Goal: Task Accomplishment & Management: Use online tool/utility

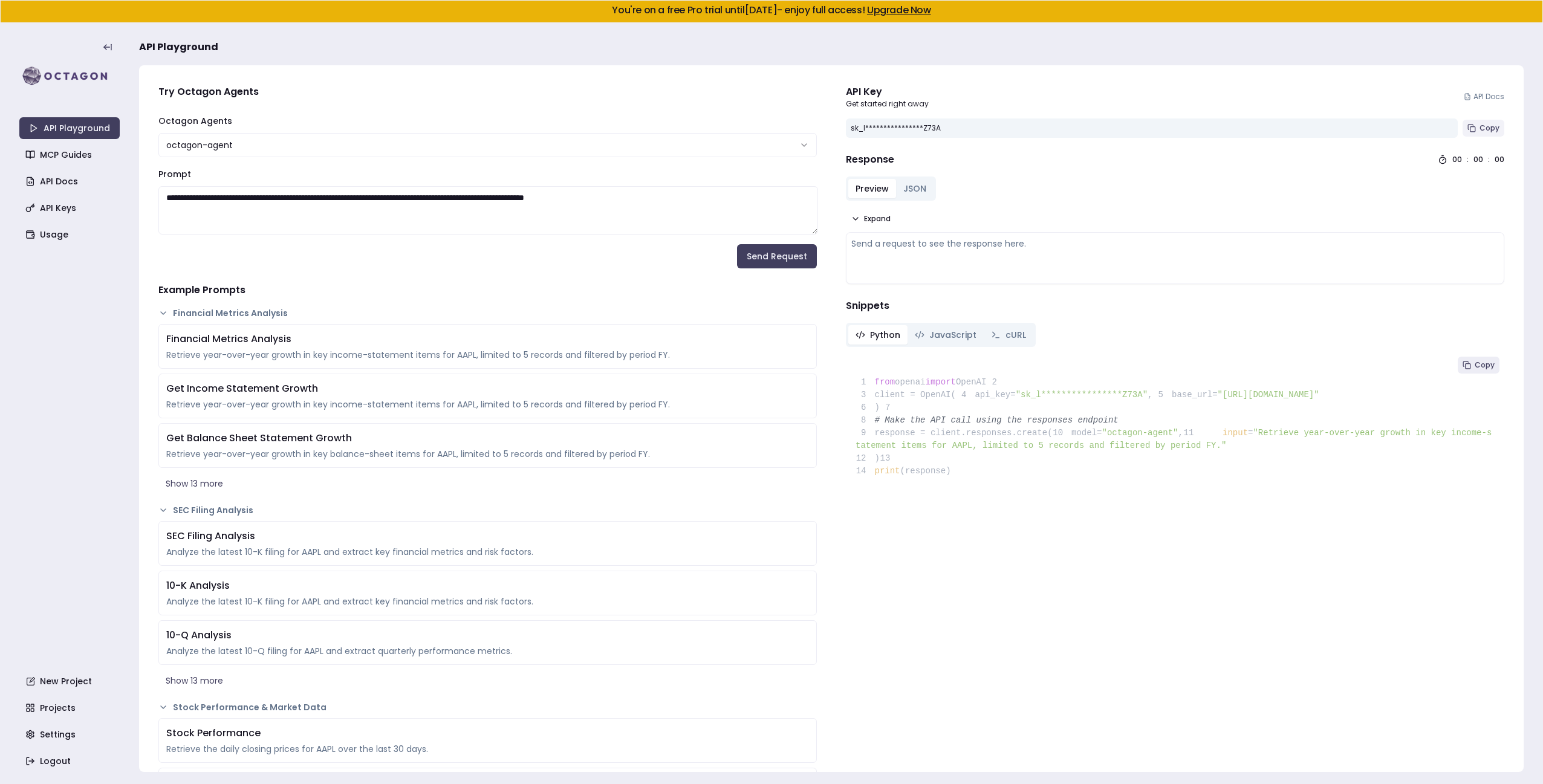
click at [1484, 129] on span "Copy" at bounding box center [1489, 128] width 20 height 10
click at [1502, 127] on button "Copy" at bounding box center [1484, 128] width 42 height 17
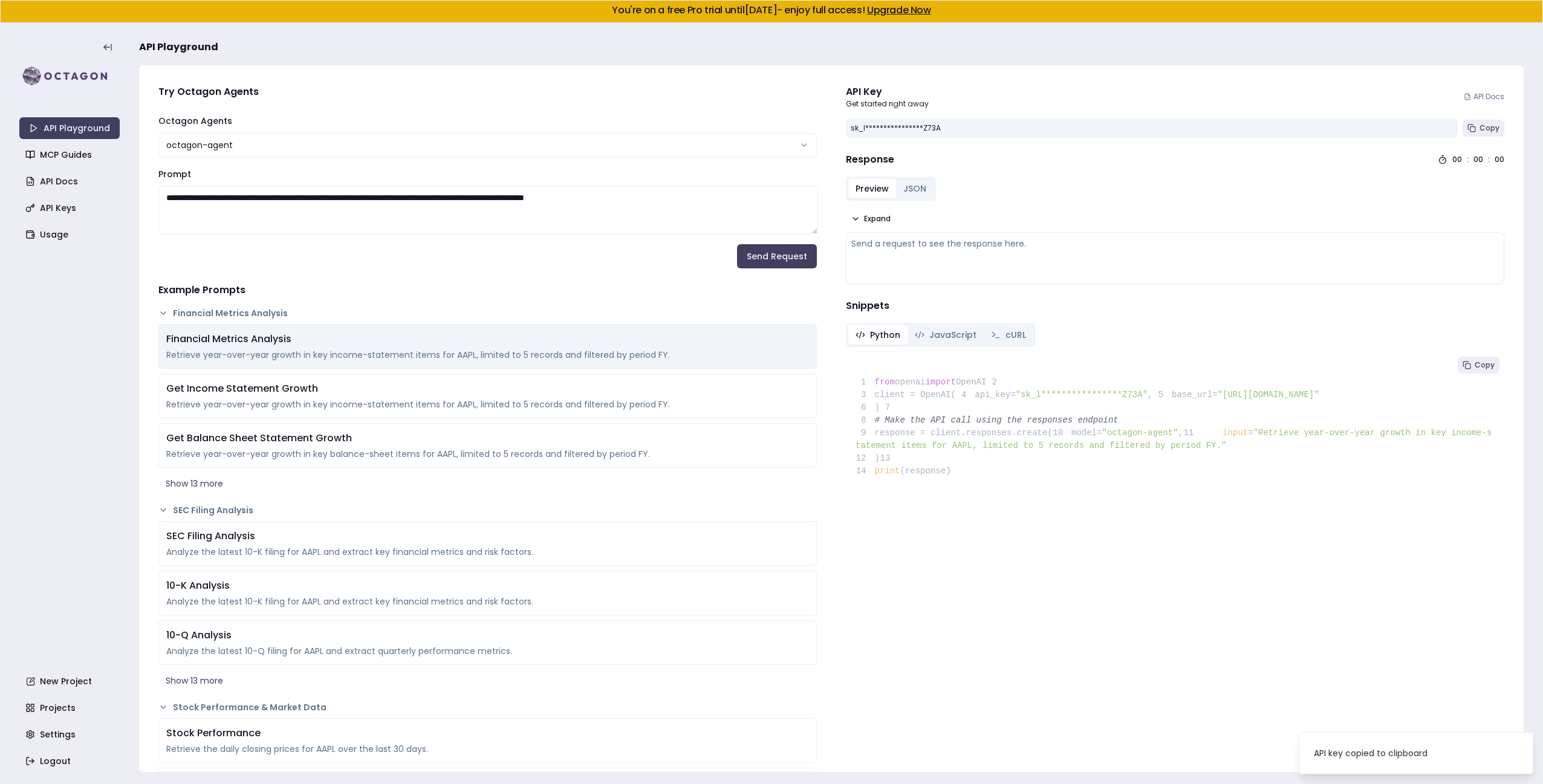
click at [737, 347] on div "Financial Metrics Analysis Retrieve year-over-year growth in key income-stateme…" at bounding box center [488, 346] width 659 height 44
